Goal: Information Seeking & Learning: Learn about a topic

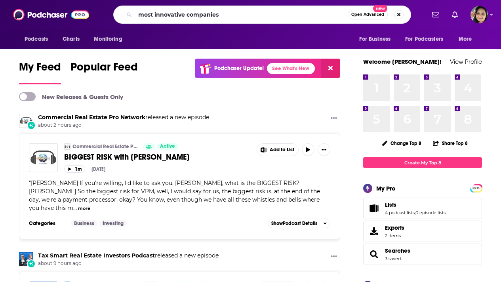
type input "most innovative companies"
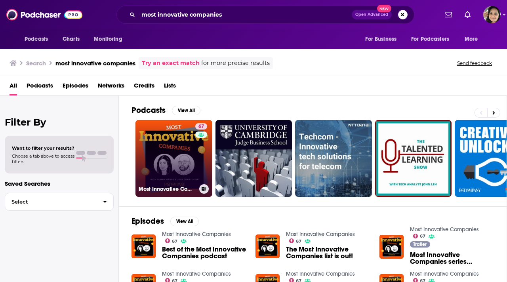
click at [160, 150] on link "67 Most Innovative Companies" at bounding box center [173, 158] width 77 height 77
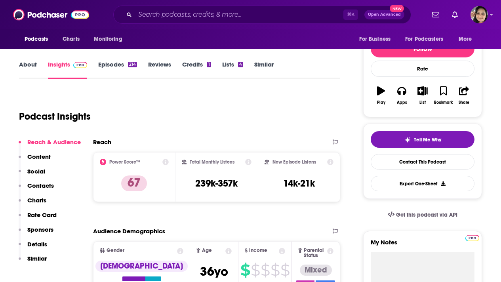
scroll to position [5, 0]
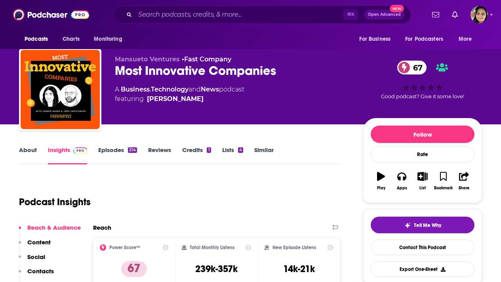
click at [29, 151] on link "About" at bounding box center [28, 155] width 18 height 18
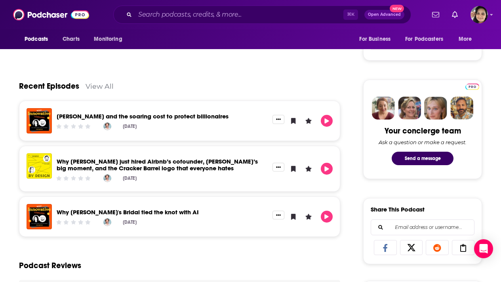
scroll to position [329, 0]
